Goal: Task Accomplishment & Management: Manage account settings

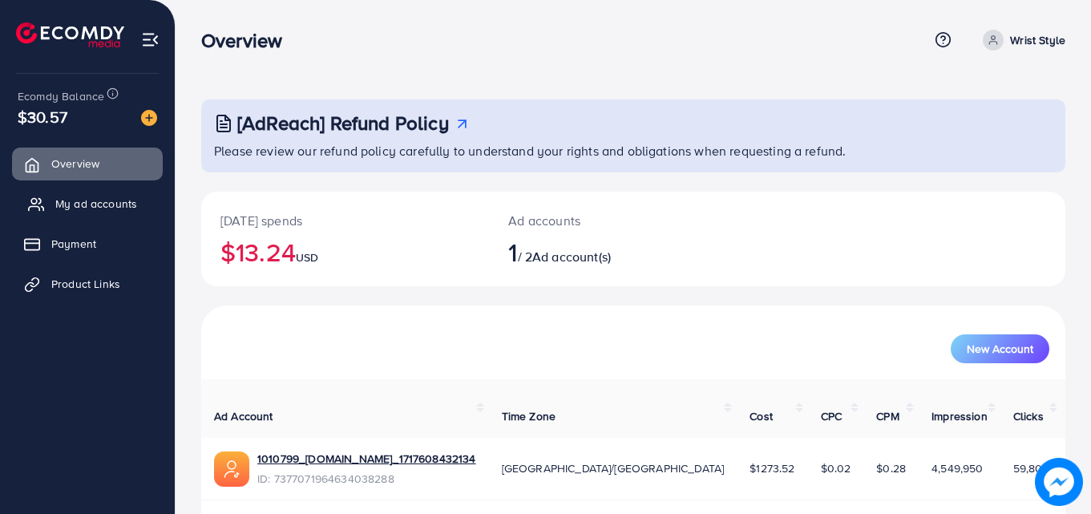
click at [108, 199] on span "My ad accounts" at bounding box center [96, 204] width 82 height 16
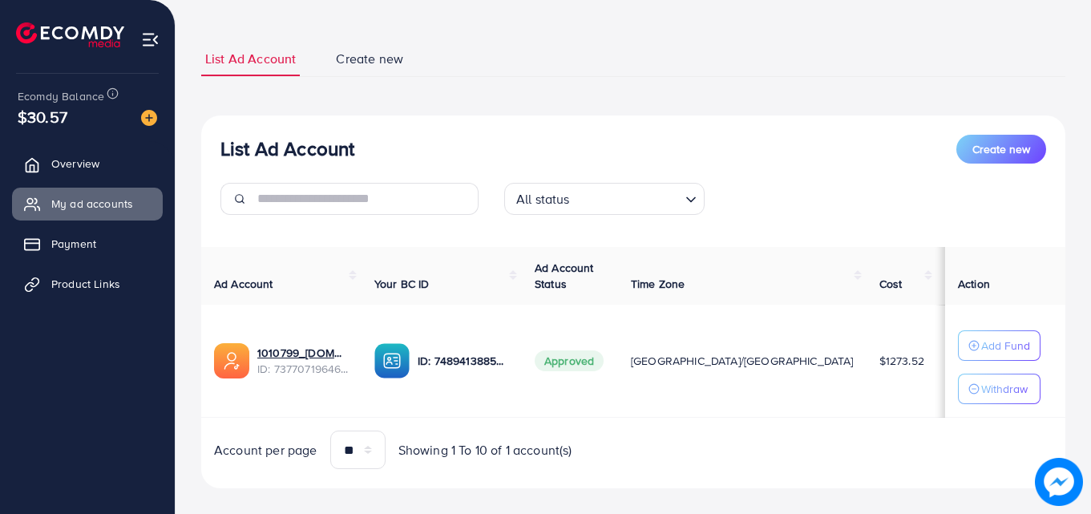
scroll to position [96, 0]
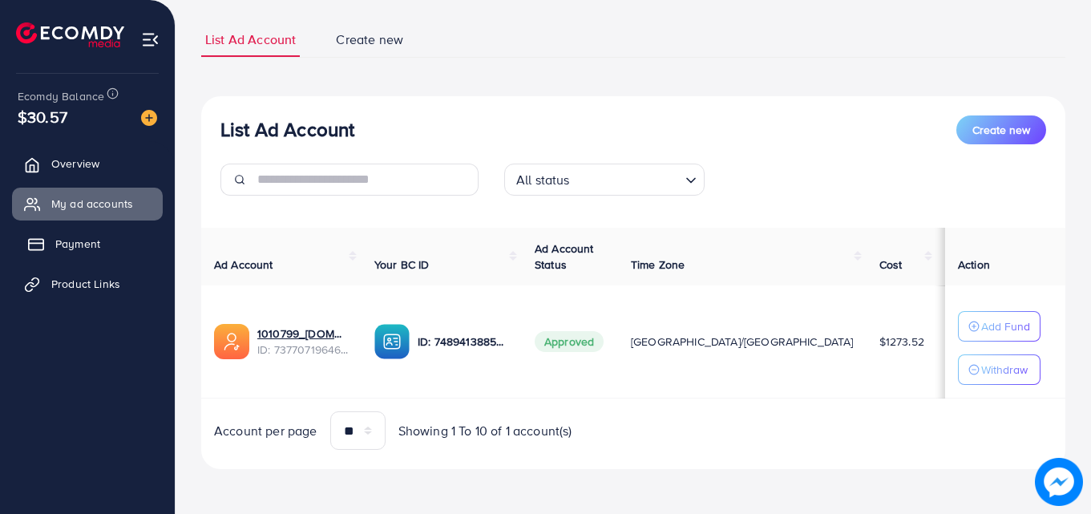
click at [99, 252] on span "Payment" at bounding box center [77, 244] width 45 height 16
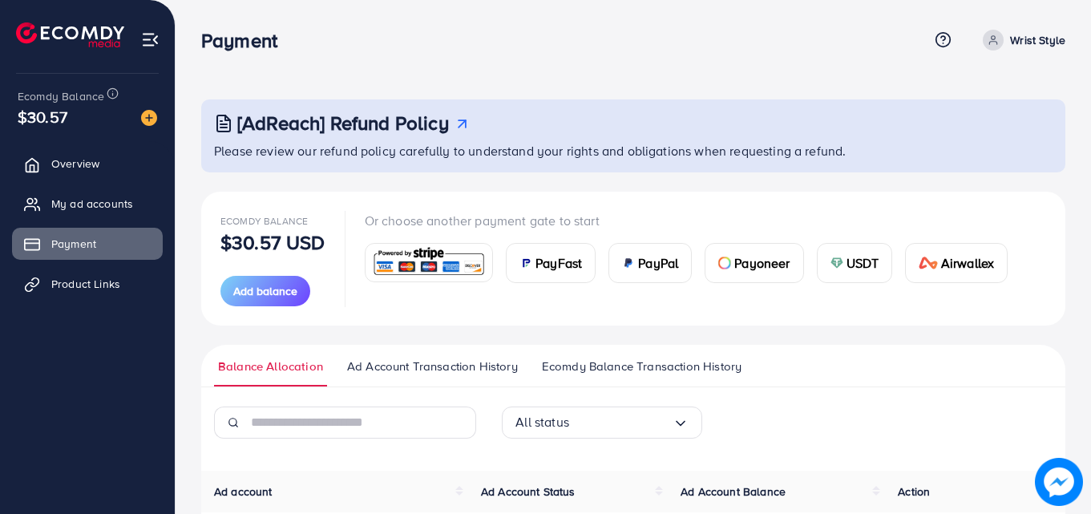
click at [585, 360] on span "Ecomdy Balance Transaction History" at bounding box center [642, 366] width 200 height 18
